Goal: Find specific page/section

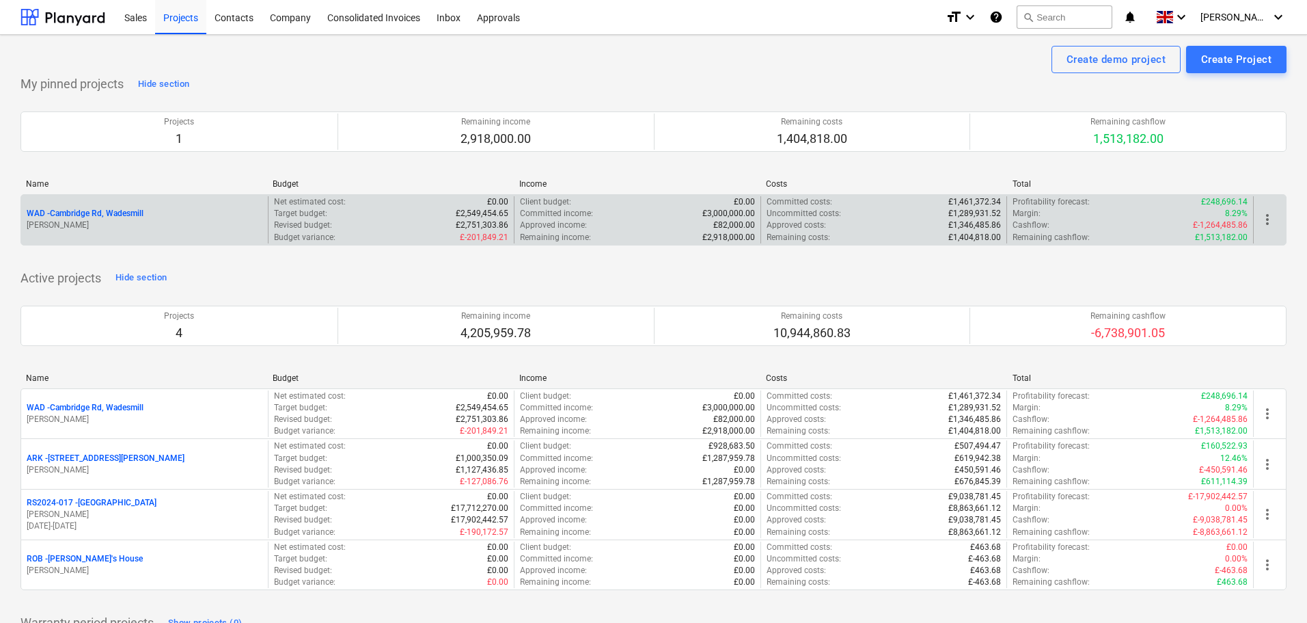
click at [90, 215] on p "WAD - Cambridge Rd, Wadesmill" at bounding box center [85, 214] width 117 height 12
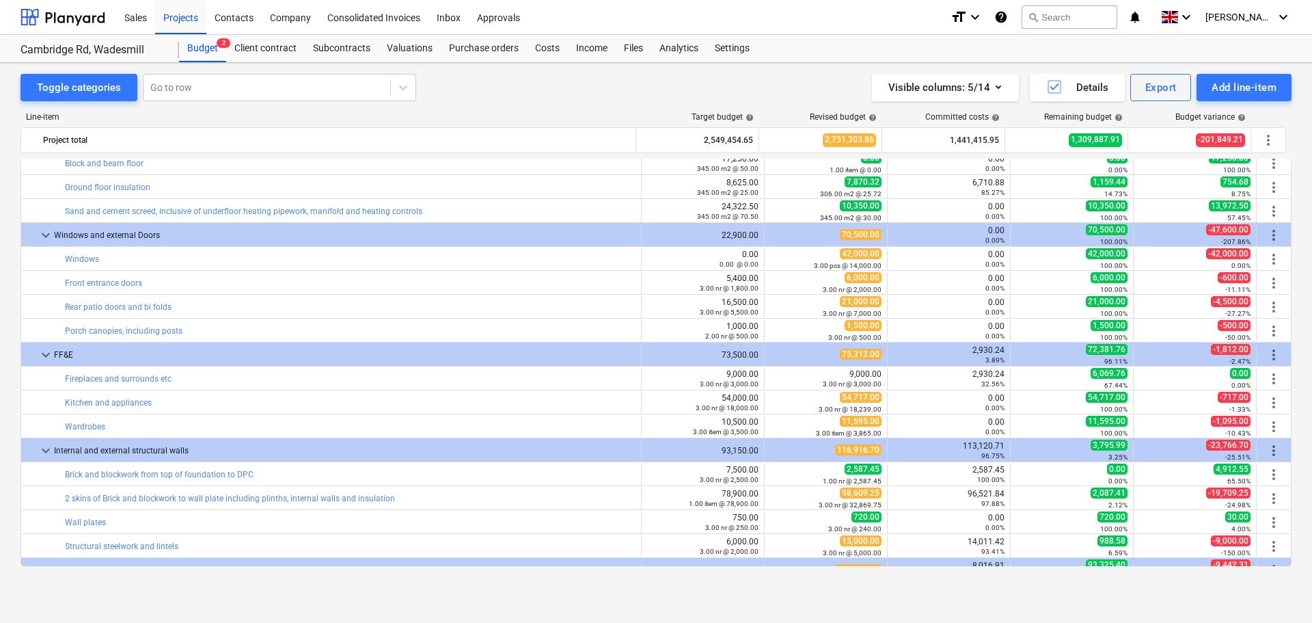
scroll to position [752, 0]
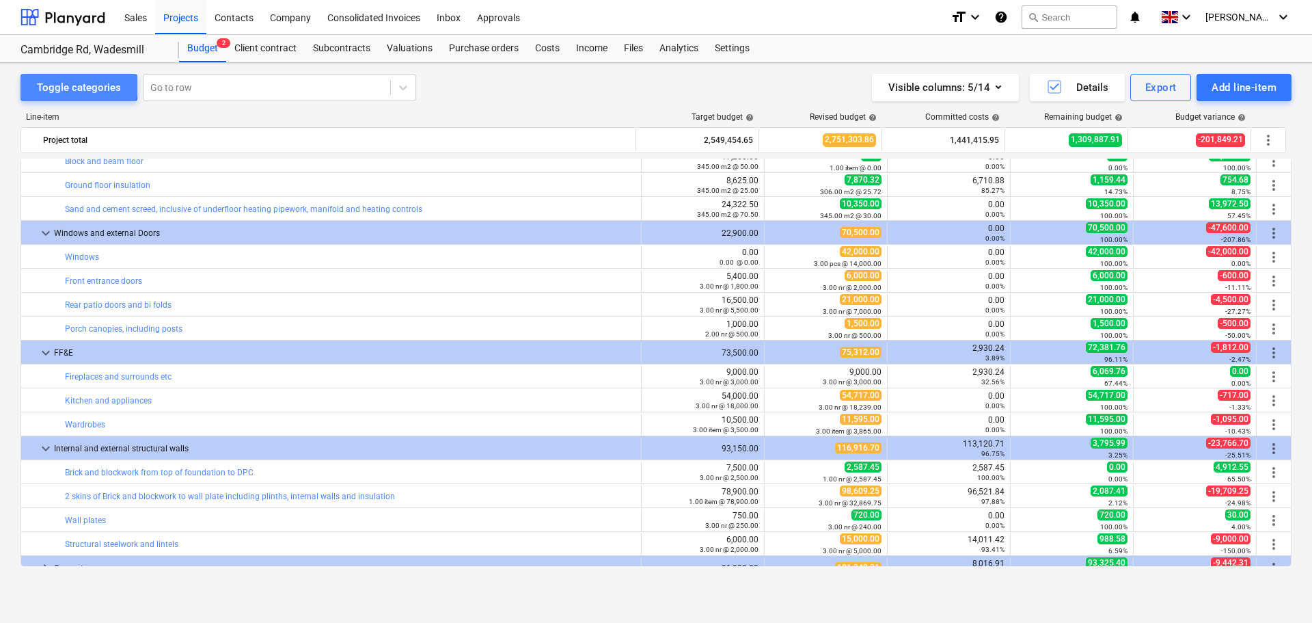
click at [66, 84] on div "Toggle categories" at bounding box center [79, 88] width 84 height 18
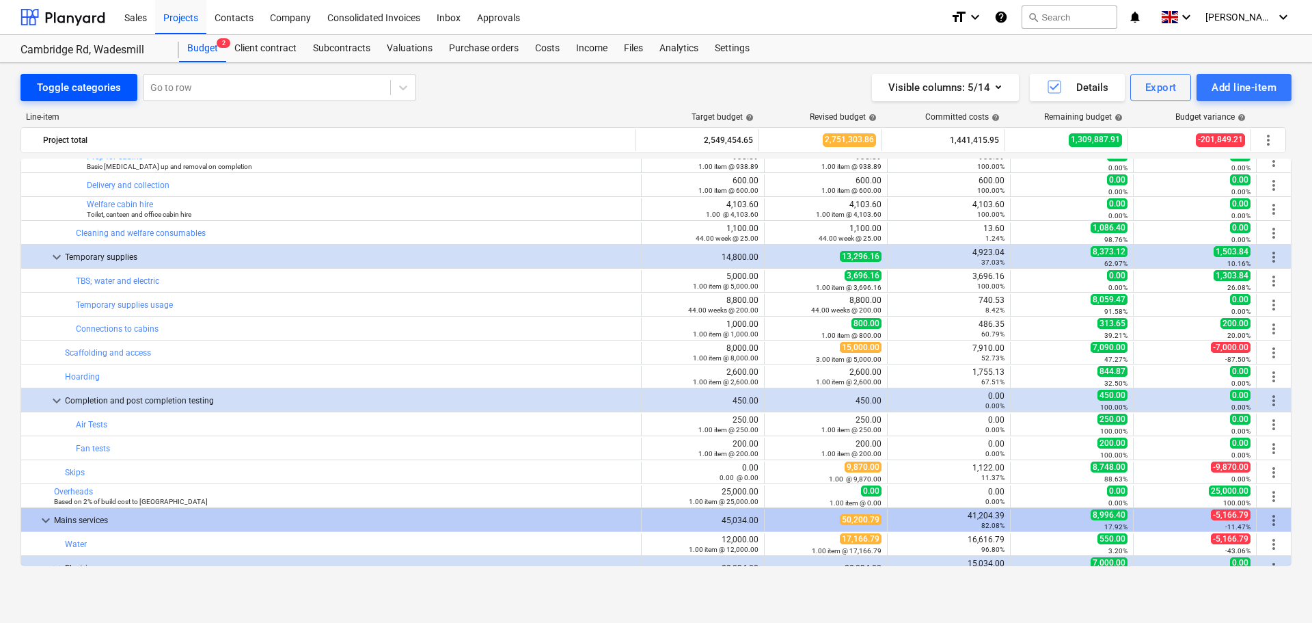
click at [89, 84] on div "Toggle categories" at bounding box center [79, 88] width 84 height 18
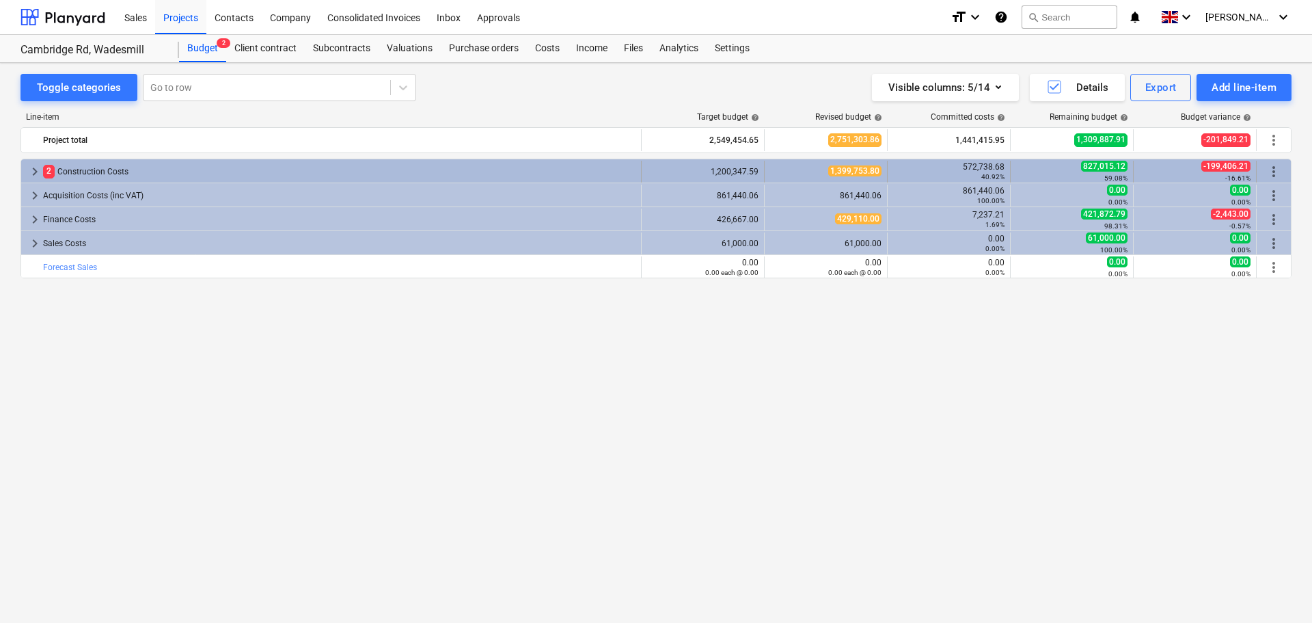
click at [31, 169] on span "keyboard_arrow_right" at bounding box center [35, 171] width 16 height 16
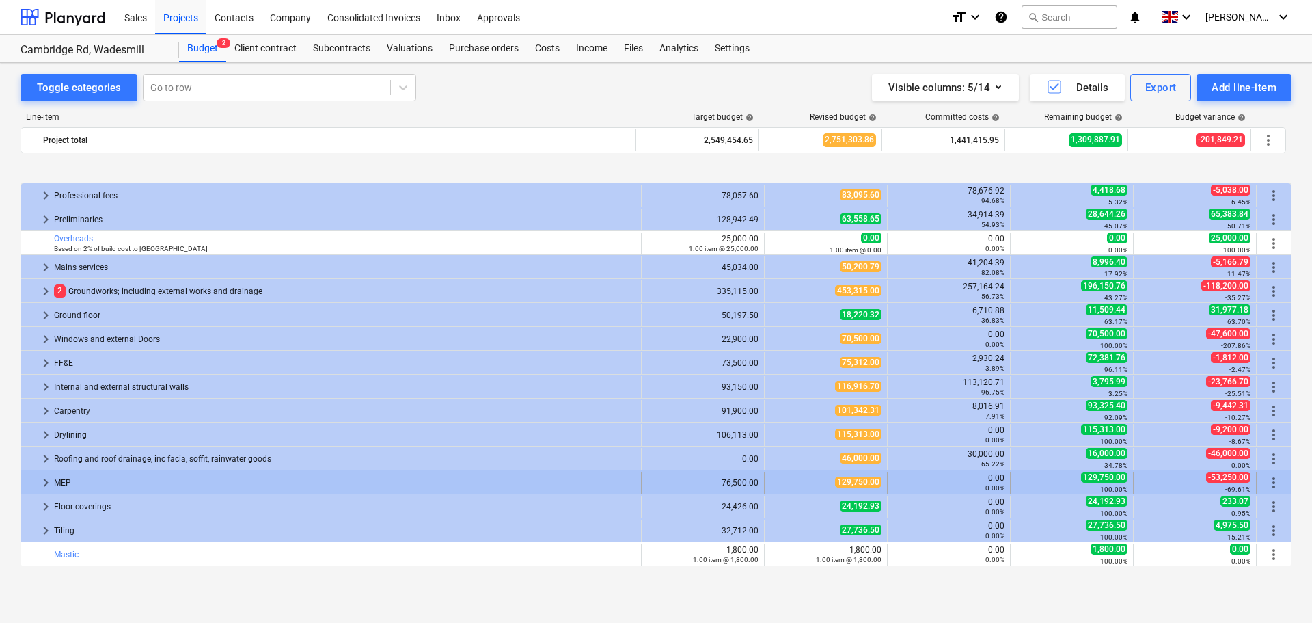
click at [51, 484] on span "keyboard_arrow_right" at bounding box center [46, 482] width 16 height 16
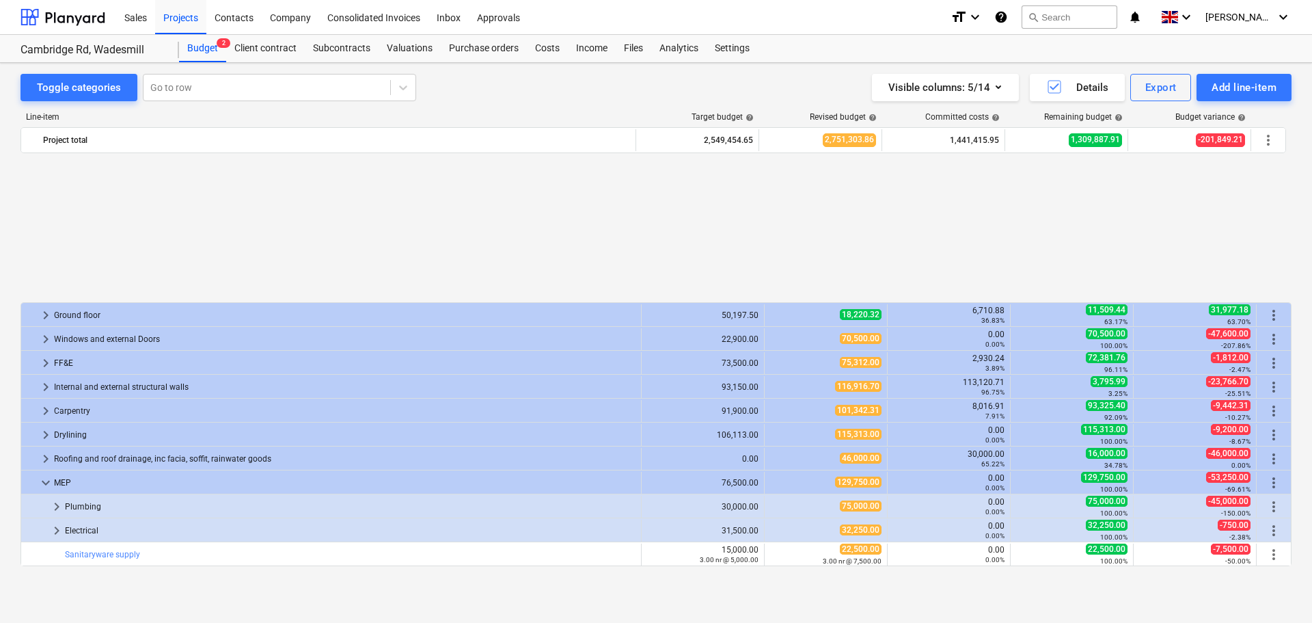
scroll to position [191, 0]
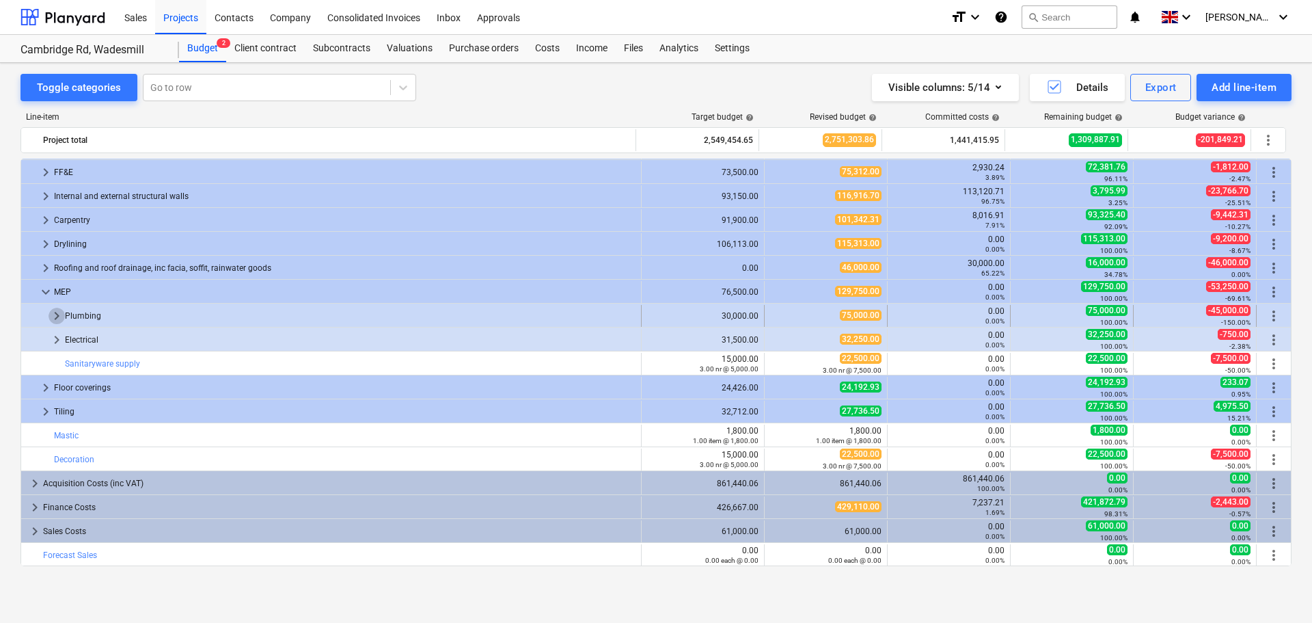
click at [55, 315] on span "keyboard_arrow_right" at bounding box center [57, 316] width 16 height 16
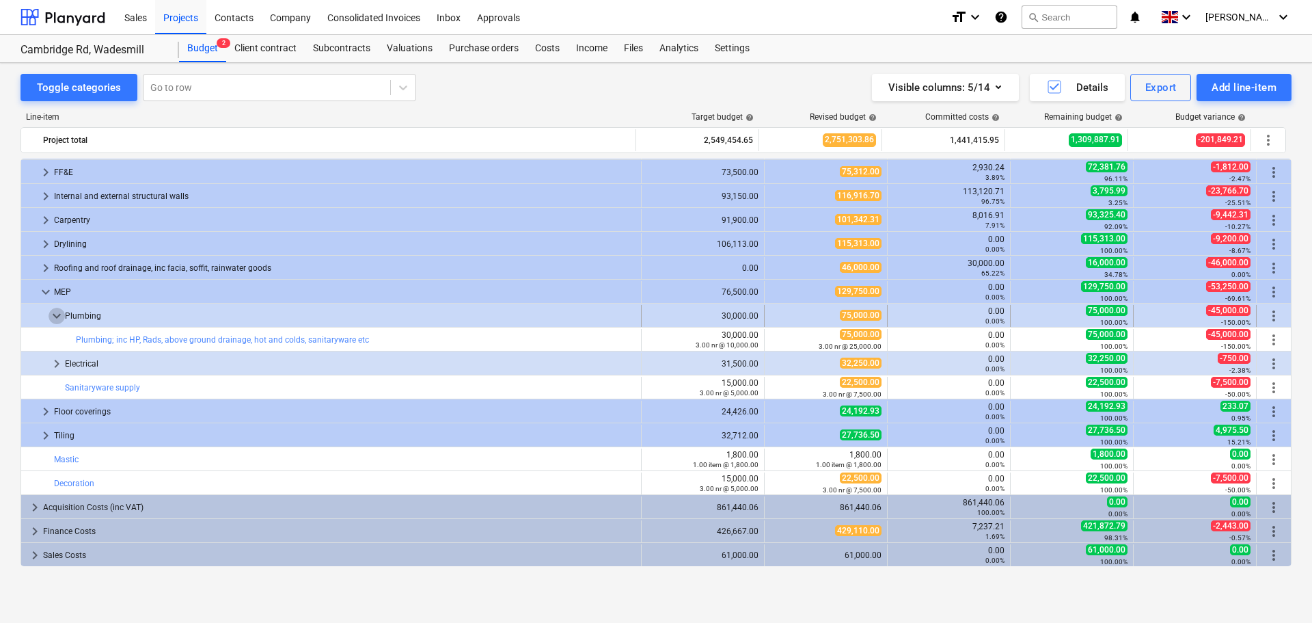
click at [55, 316] on span "keyboard_arrow_down" at bounding box center [57, 316] width 16 height 16
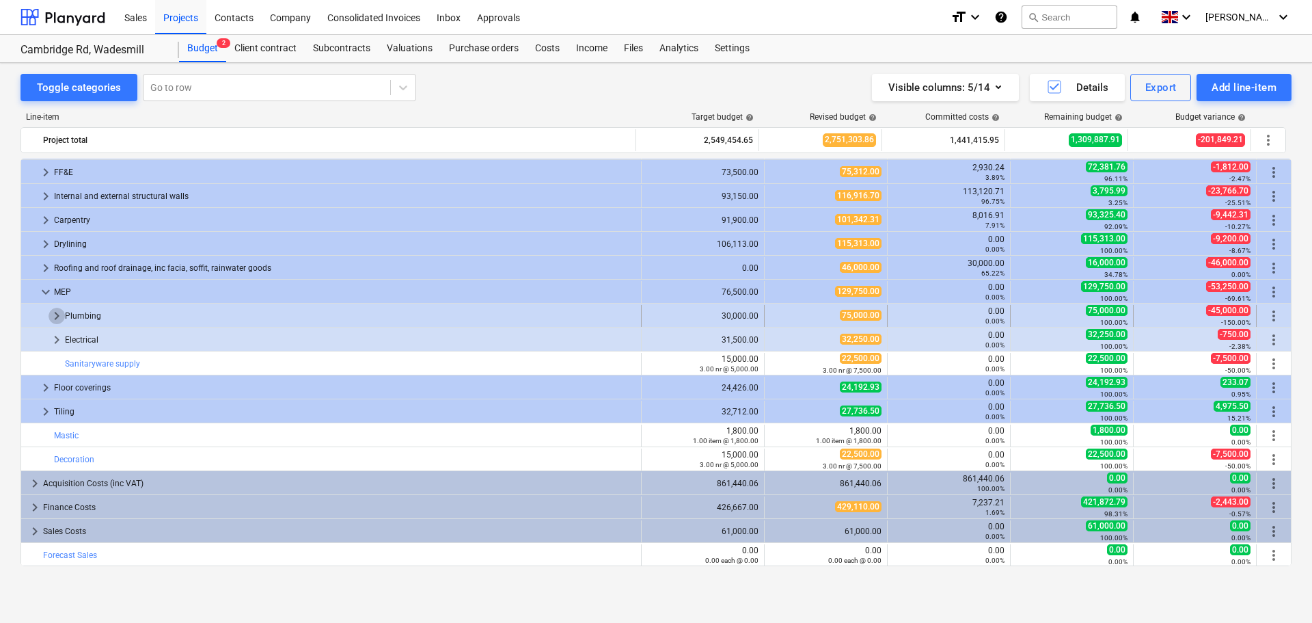
click at [57, 312] on span "keyboard_arrow_right" at bounding box center [57, 316] width 16 height 16
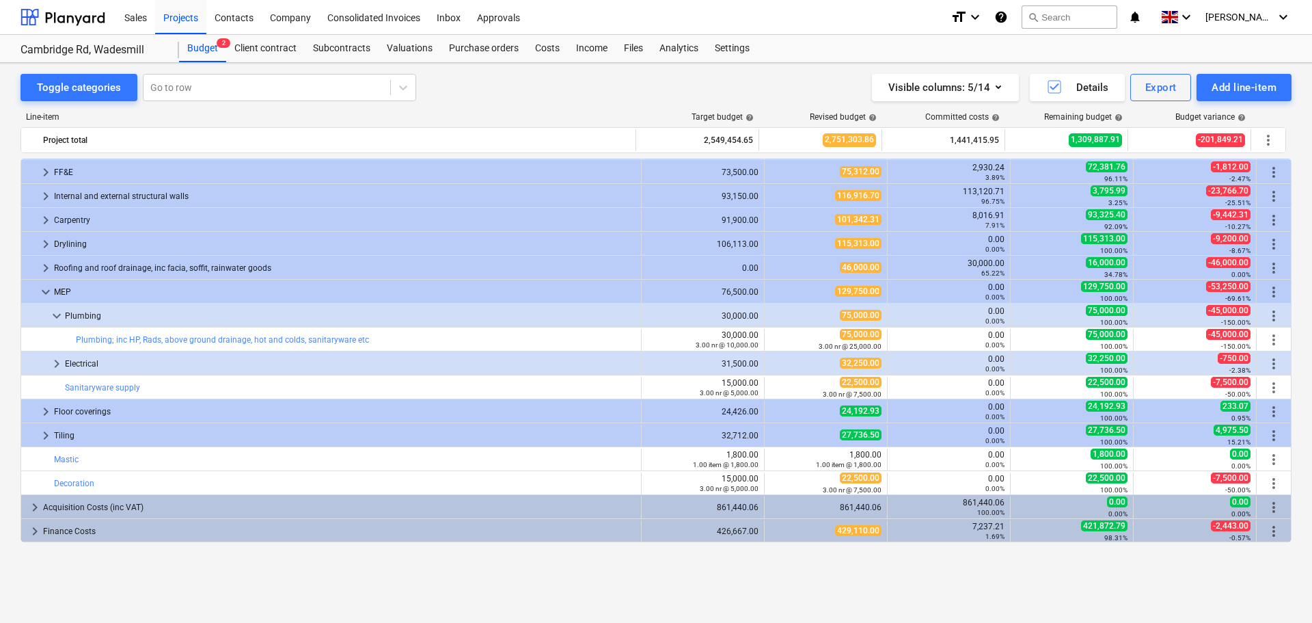
scroll to position [54, 0]
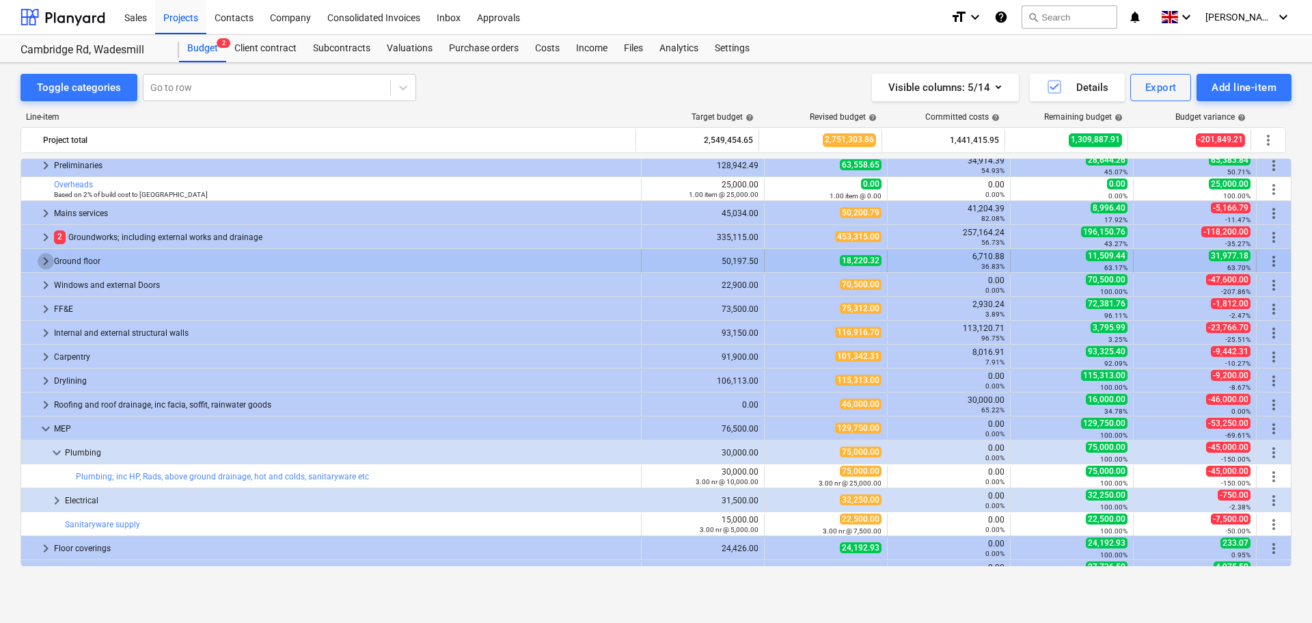
click at [43, 262] on span "keyboard_arrow_right" at bounding box center [46, 261] width 16 height 16
